Goal: Task Accomplishment & Management: Manage account settings

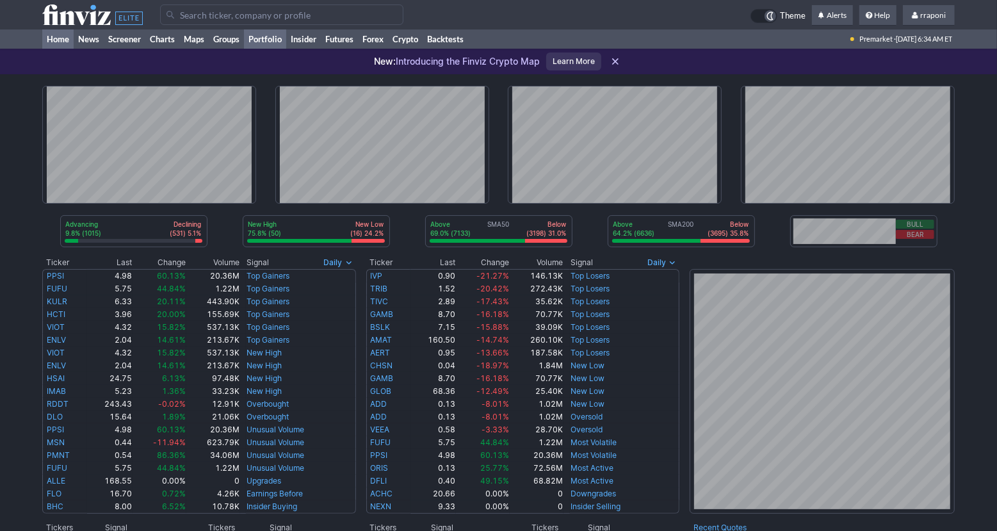
click at [271, 41] on link "Portfolio" at bounding box center [265, 38] width 42 height 19
click at [272, 39] on link "Portfolio" at bounding box center [265, 38] width 42 height 19
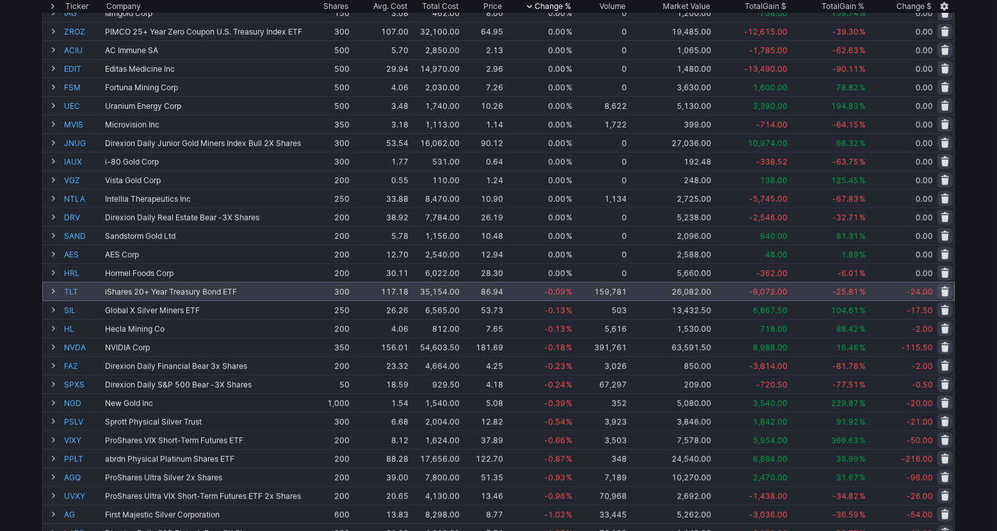
scroll to position [199, 0]
